Goal: Information Seeking & Learning: Stay updated

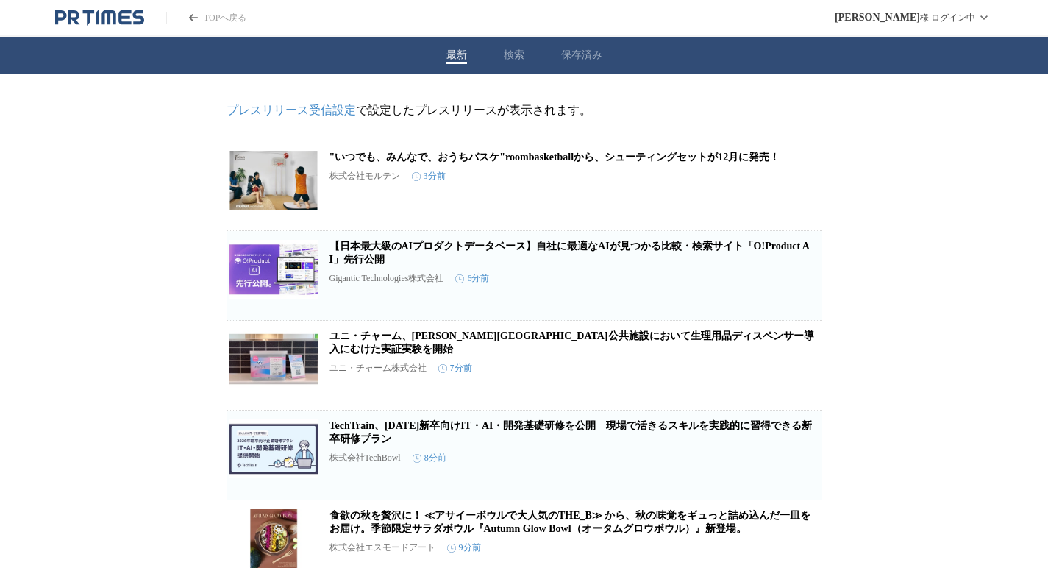
click at [516, 60] on button "検索" at bounding box center [514, 55] width 21 height 13
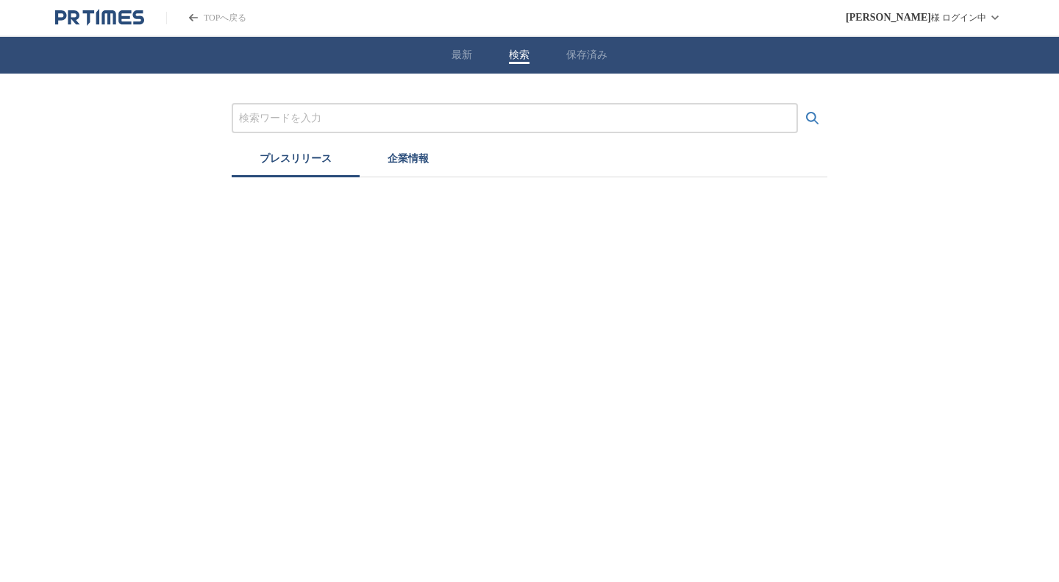
click at [457, 124] on input "プレスリリースおよび企業を検索する" at bounding box center [514, 118] width 551 height 16
click at [798, 104] on button "検索する" at bounding box center [812, 118] width 29 height 29
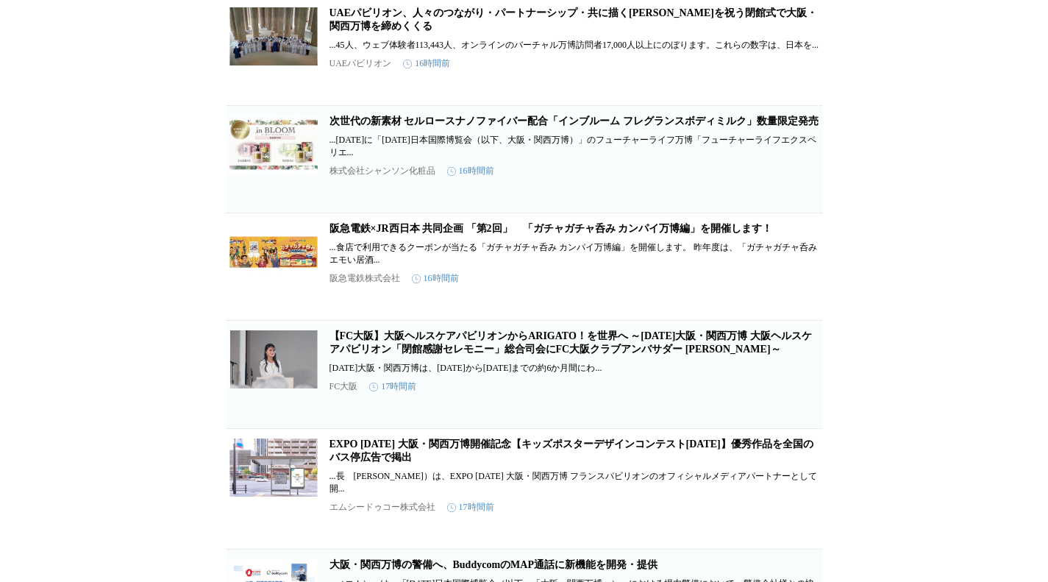
scroll to position [1177, 0]
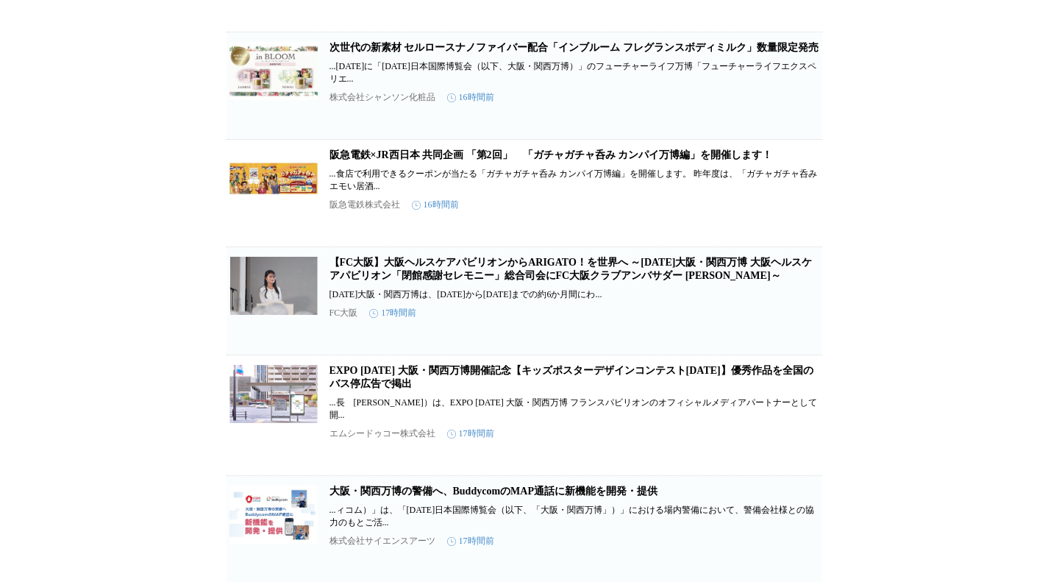
click at [453, 160] on link "阪急電鉄×JR西日本 共同企画 「第2回」　「ガチャガチャ呑み カンパイ万博編」を開催します！" at bounding box center [550, 154] width 443 height 11
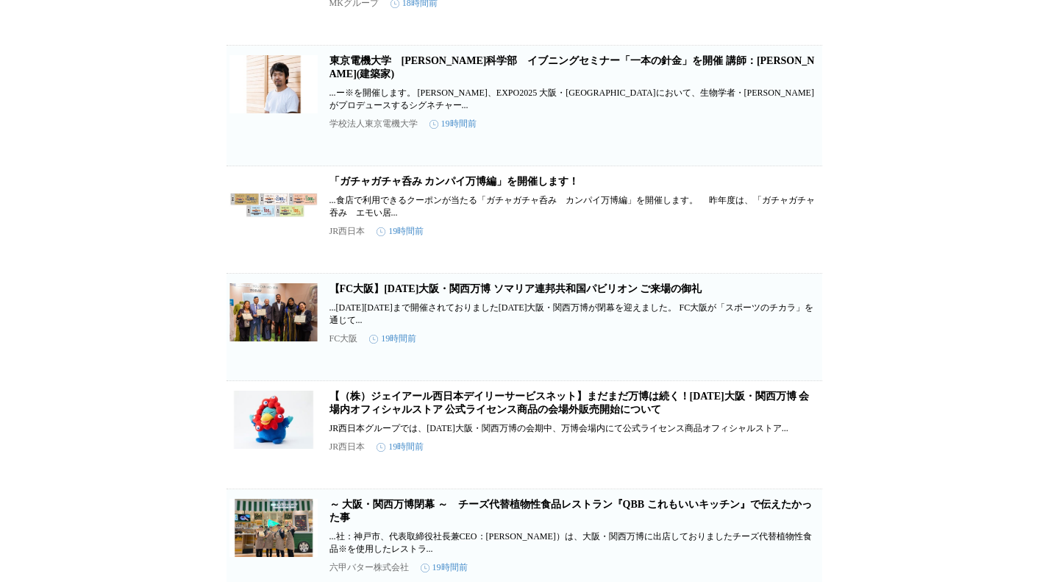
scroll to position [2484, 0]
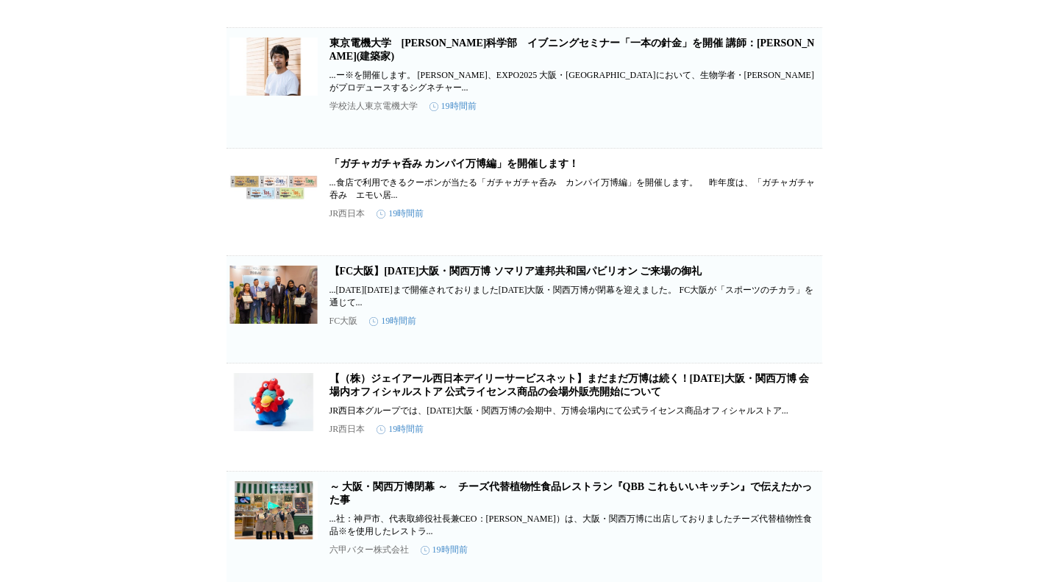
click at [559, 169] on link "「ガチャガチャ呑み カンパイ万博編」を開催します！" at bounding box center [454, 163] width 250 height 11
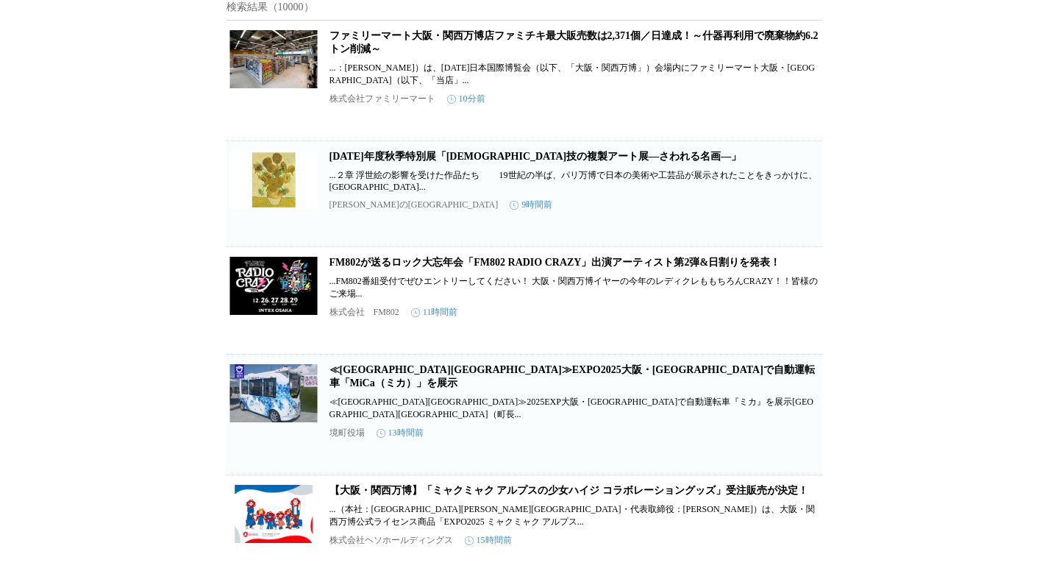
scroll to position [0, 0]
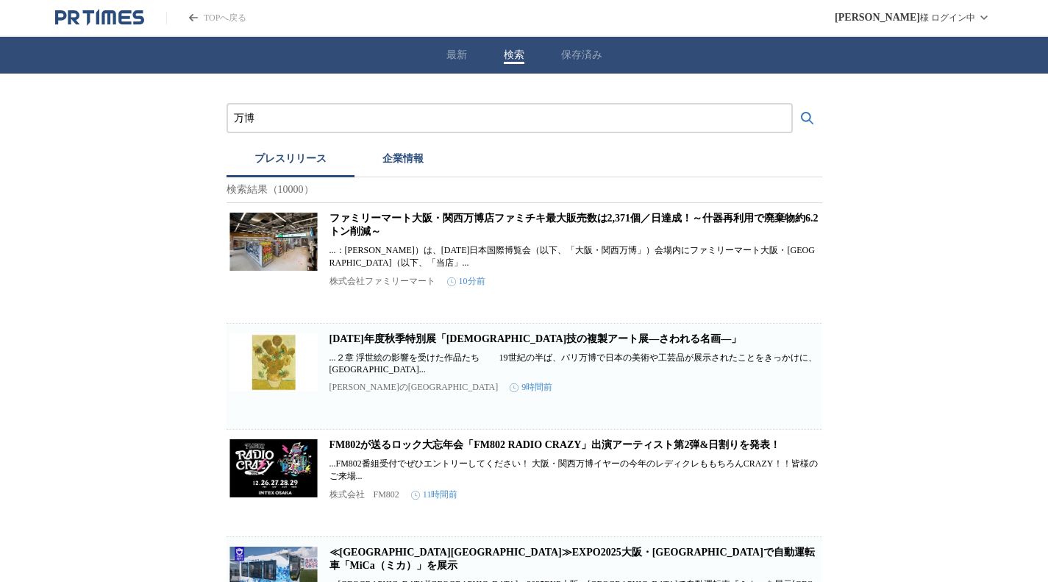
click at [427, 117] on input "万博" at bounding box center [509, 118] width 551 height 16
type input "万"
type input "и"
click at [793, 104] on button "検索する" at bounding box center [807, 118] width 29 height 29
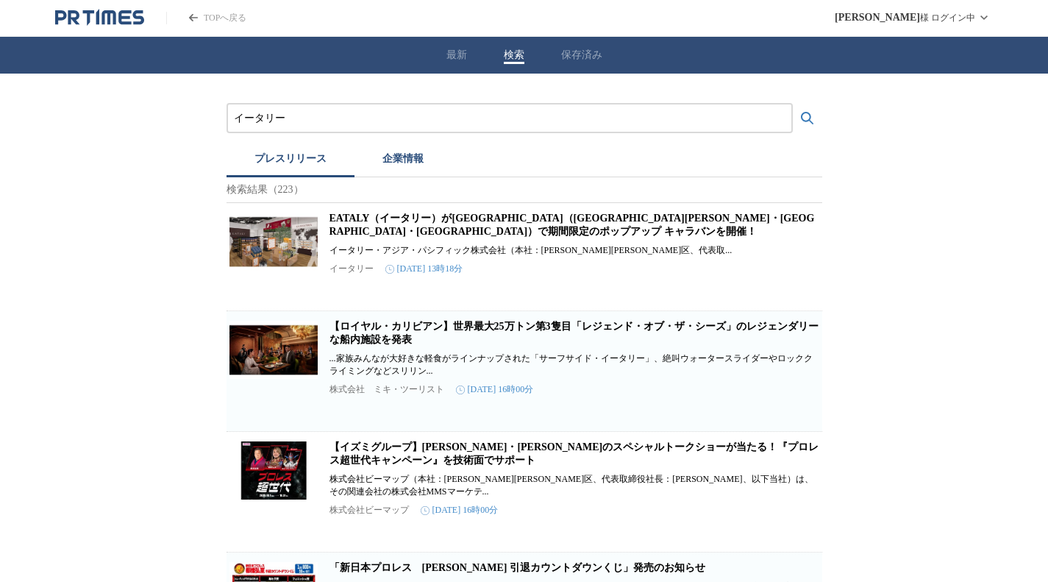
click at [441, 224] on link "EATALY（イータリー）が[GEOGRAPHIC_DATA]（[GEOGRAPHIC_DATA][PERSON_NAME]・[GEOGRAPHIC_DATA…" at bounding box center [571, 225] width 485 height 24
click at [360, 122] on input "イータリー" at bounding box center [509, 118] width 551 height 16
type input "イ"
type input "サウジアラビア"
click at [793, 104] on button "検索する" at bounding box center [807, 118] width 29 height 29
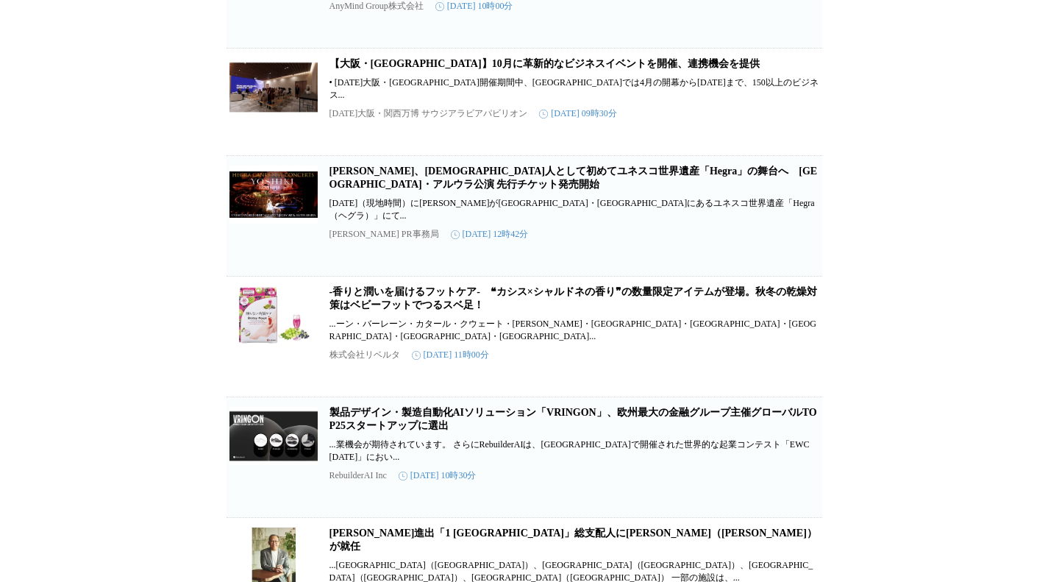
scroll to position [3031, 0]
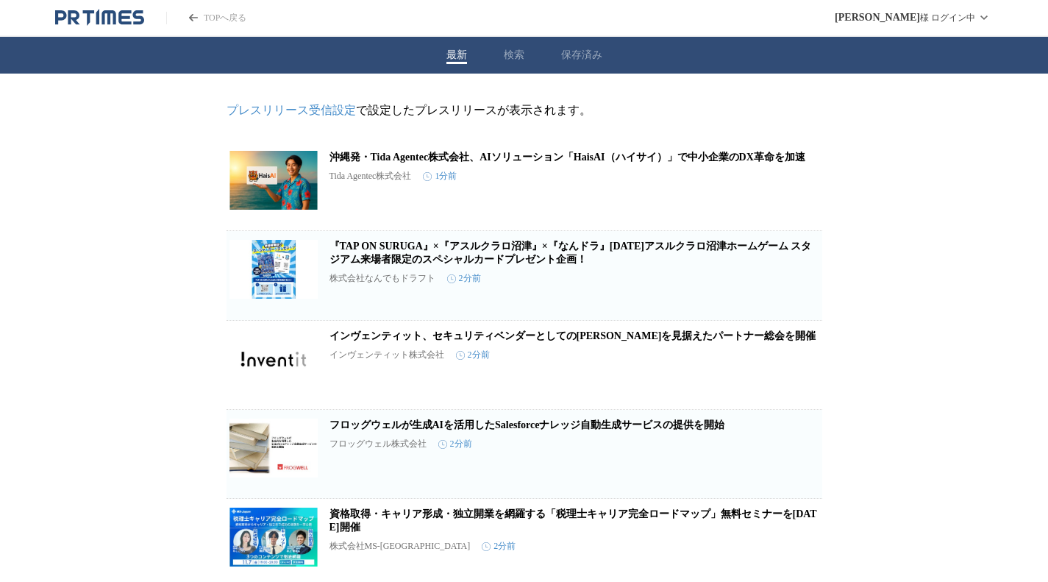
click at [517, 54] on button "検索" at bounding box center [514, 55] width 21 height 13
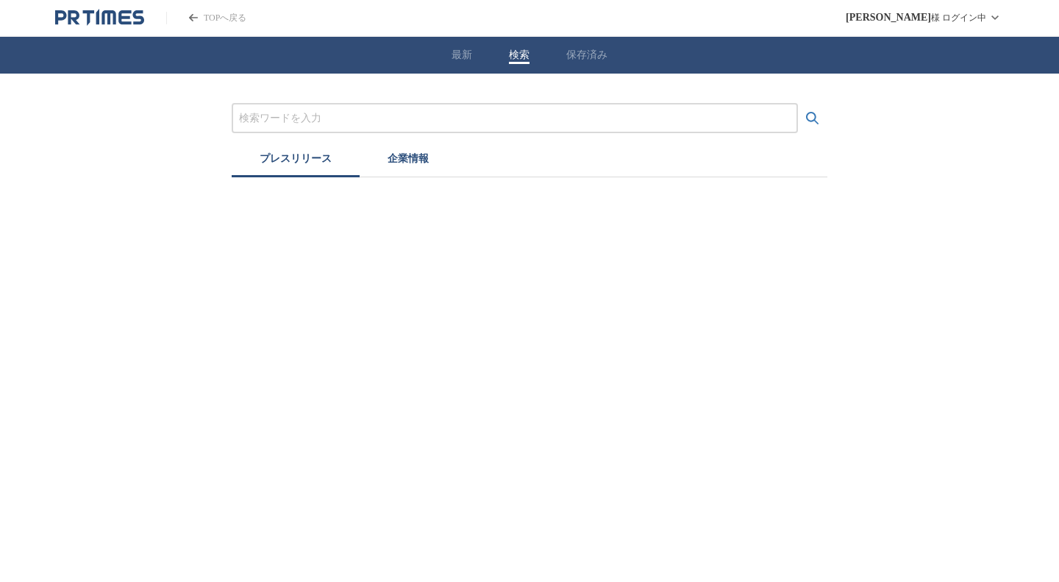
click at [458, 121] on input "プレスリリースおよび企業を検索する" at bounding box center [514, 118] width 551 height 16
type input "アフター万博"
click at [798, 104] on button "検索する" at bounding box center [812, 118] width 29 height 29
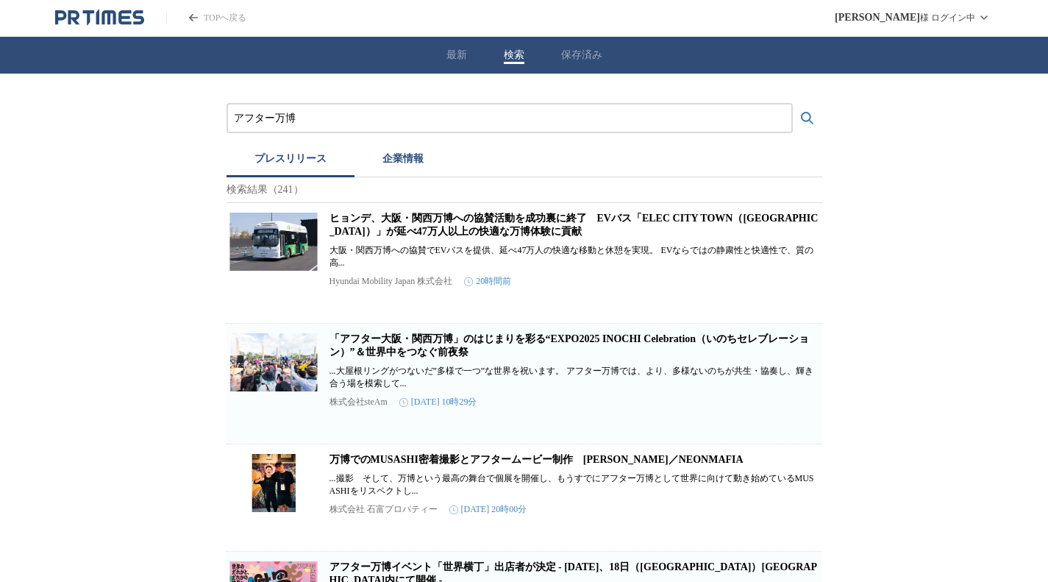
click at [446, 357] on link "「アフター大阪・関西万博」のはじまりを彩る“EXPO2025 INOCHI Celebration（いのちセレブレーション）”＆世界中をつなぐ前夜祭" at bounding box center [569, 345] width 480 height 24
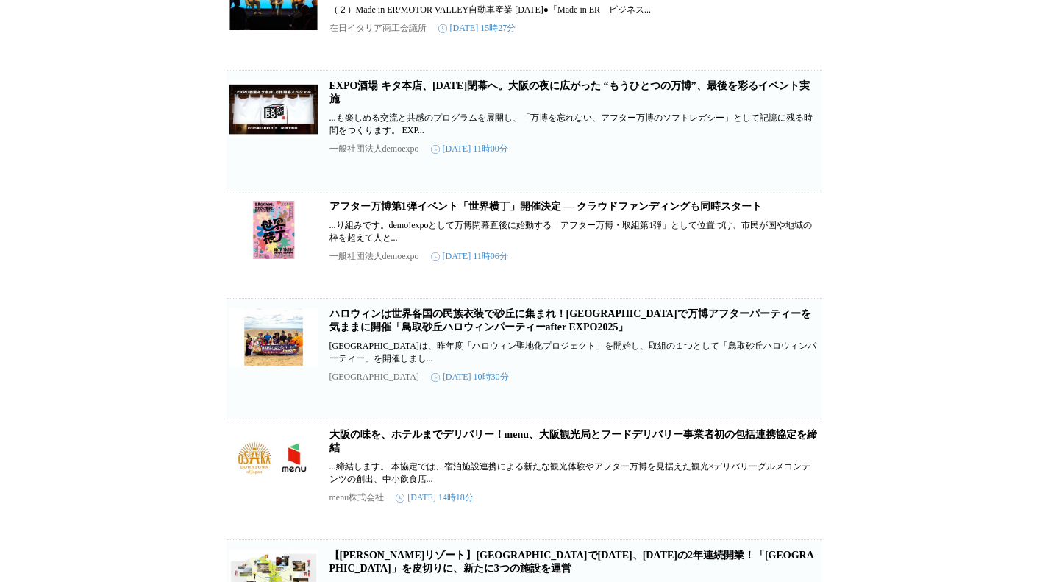
scroll to position [956, 0]
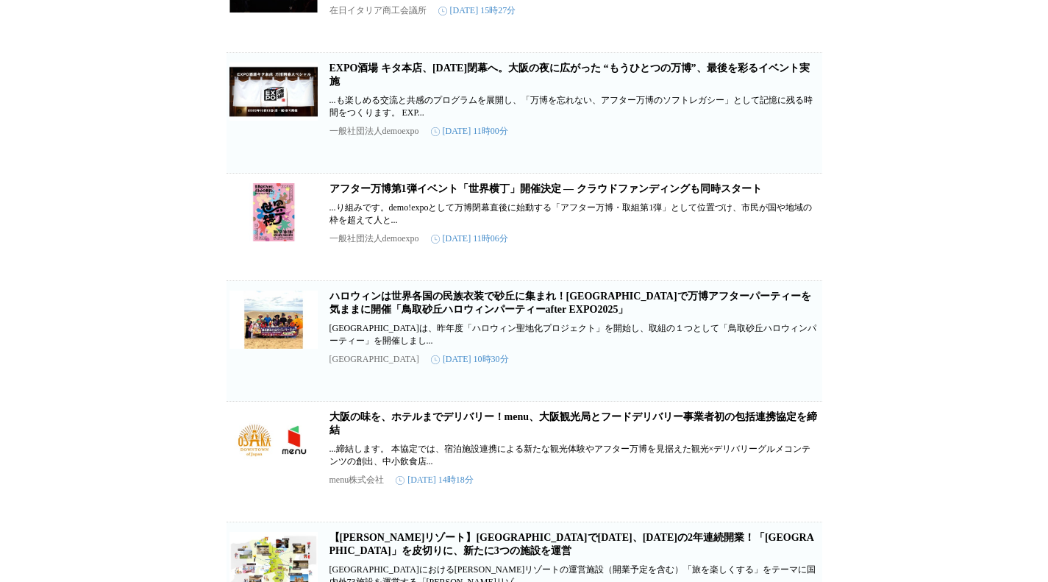
click at [471, 315] on link "ハロウィンは世界各国の民族衣装で砂丘に集まれ！[GEOGRAPHIC_DATA]で万博アフターパーティーを気ままに開催「鳥取砂丘ハロウィンパーティーafter…" at bounding box center [570, 302] width 482 height 24
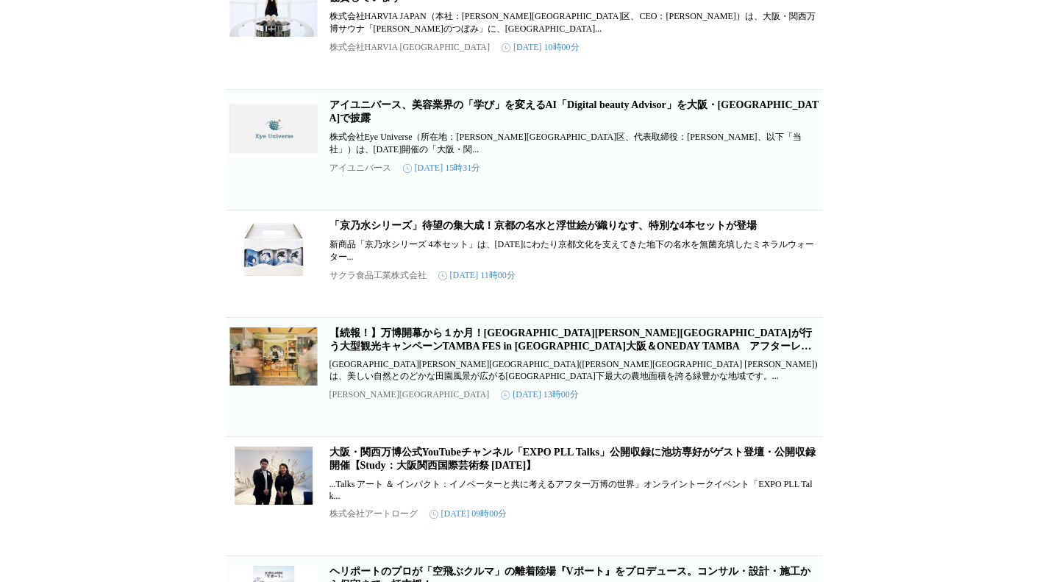
scroll to position [6005, 0]
